Goal: Transaction & Acquisition: Obtain resource

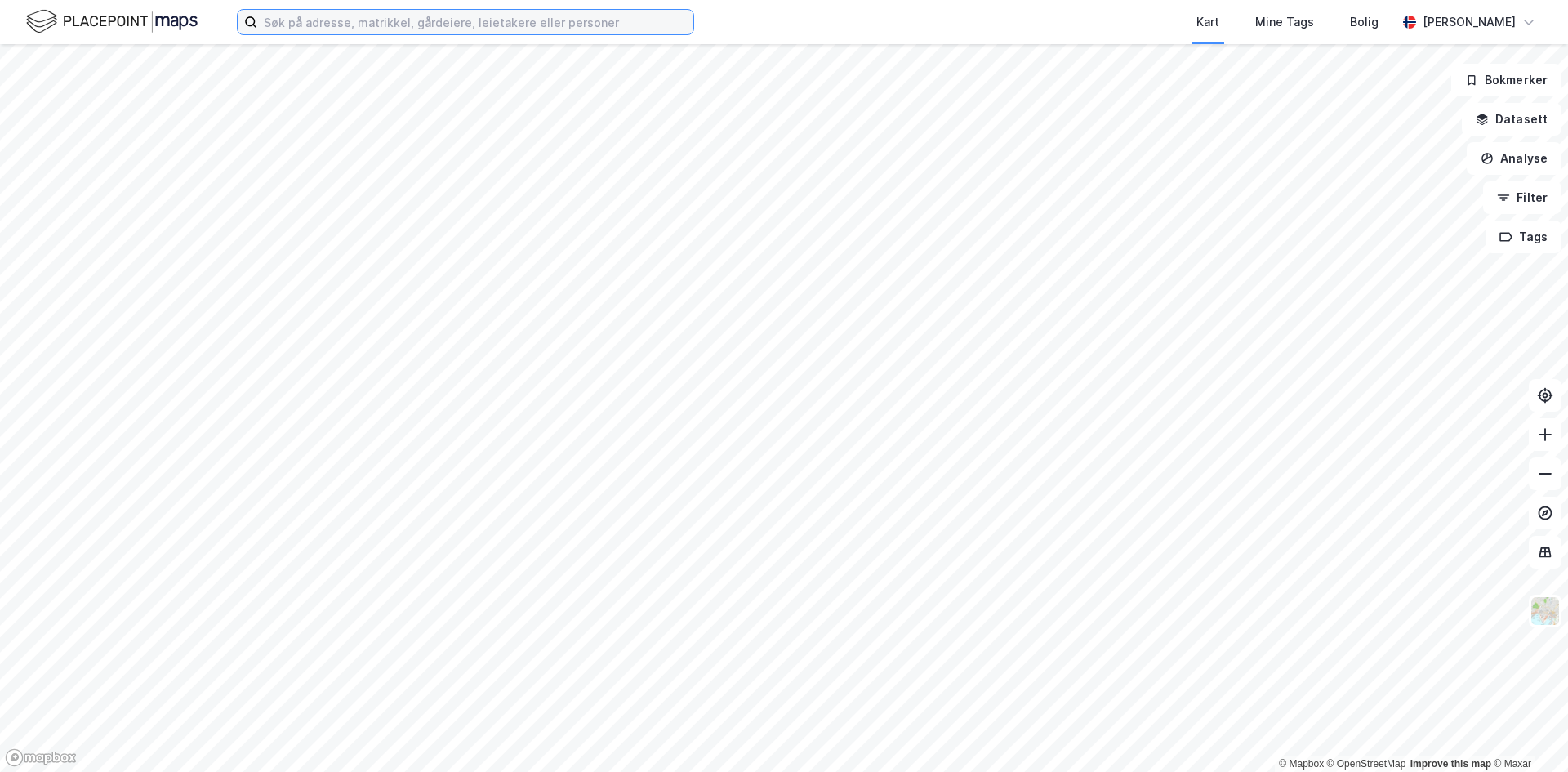
drag, startPoint x: 268, startPoint y: 18, endPoint x: 471, endPoint y: 34, distance: 203.6
click at [268, 18] on input at bounding box center [475, 22] width 436 height 25
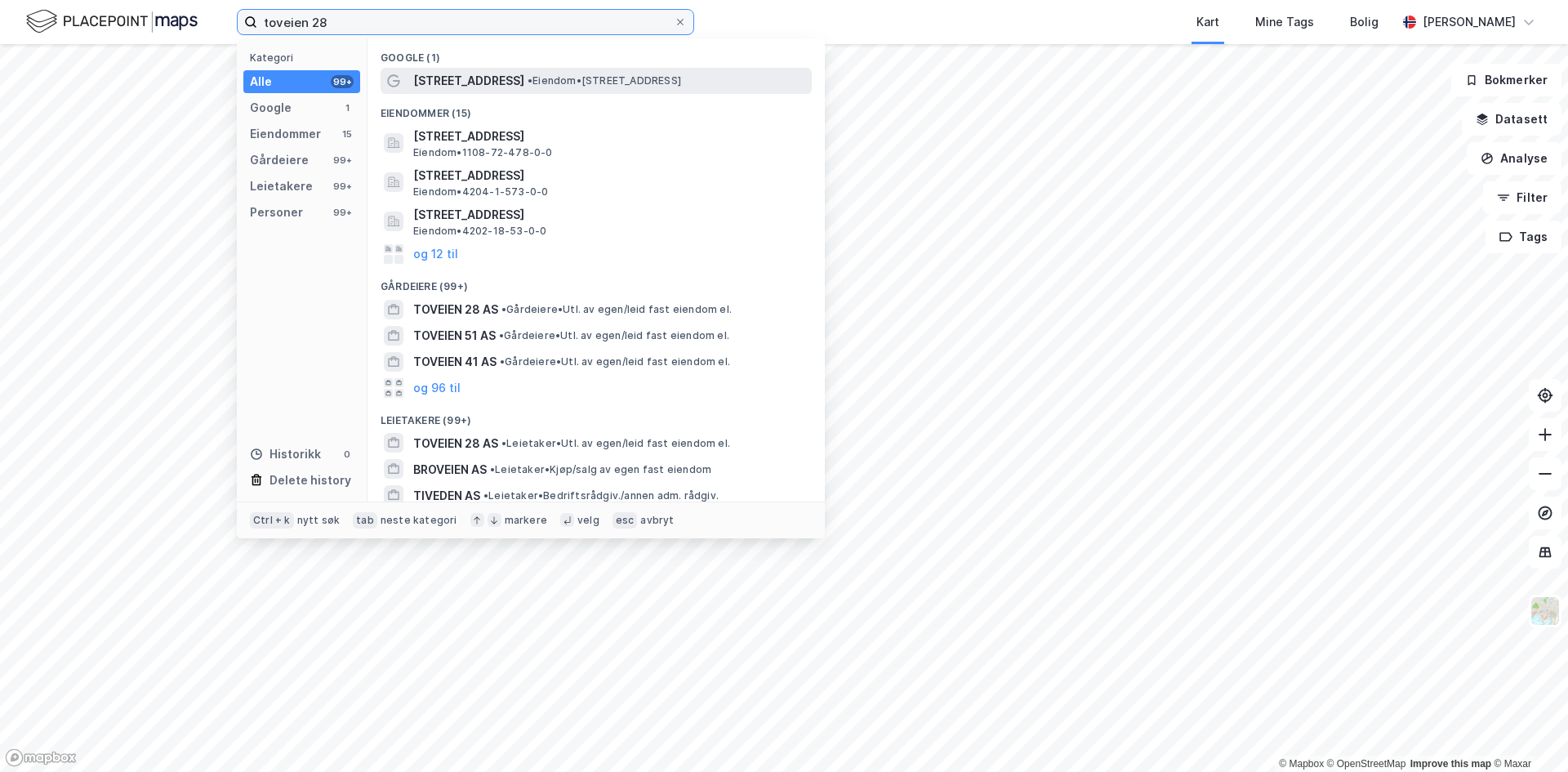
type input "toveien 28"
click at [460, 83] on span "[STREET_ADDRESS]" at bounding box center [469, 81] width 111 height 19
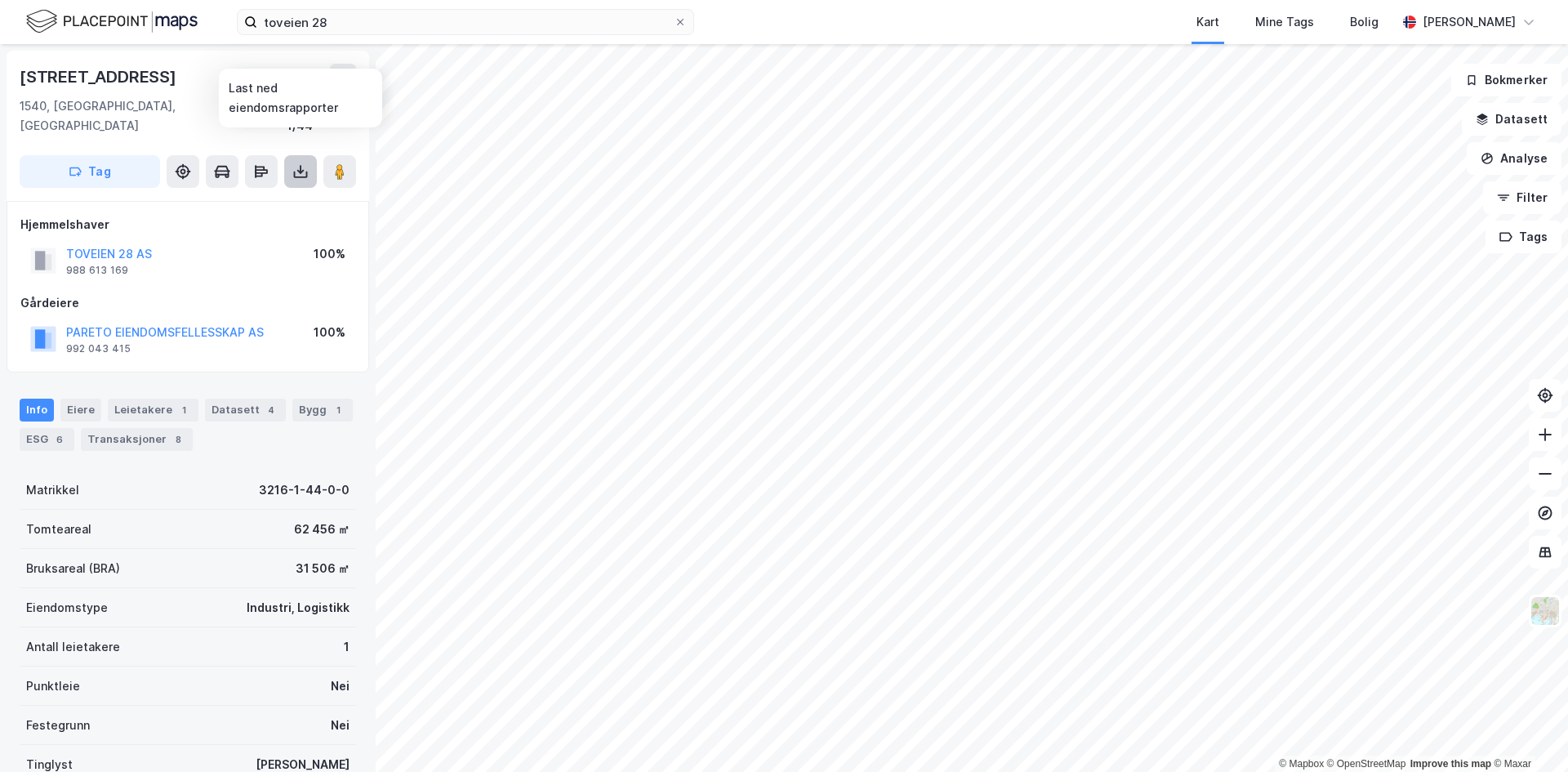
click at [299, 155] on button at bounding box center [300, 171] width 33 height 33
click at [243, 198] on div "Last ned grunnbok" at bounding box center [220, 204] width 95 height 13
